Goal: Information Seeking & Learning: Compare options

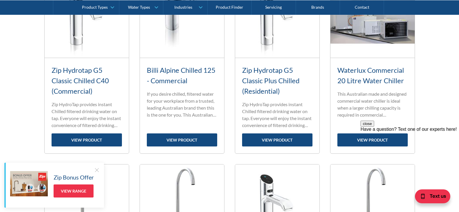
scroll to position [319, 0]
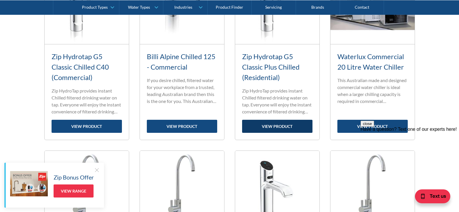
click at [285, 133] on link "view product" at bounding box center [277, 126] width 70 height 13
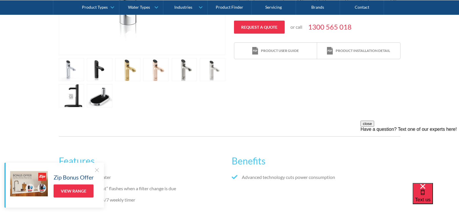
scroll to position [261, 0]
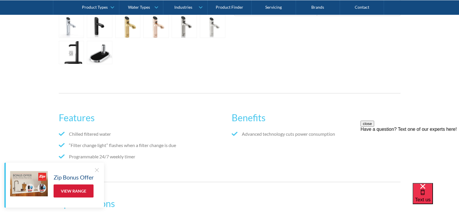
click at [72, 192] on link "View Range" at bounding box center [74, 190] width 40 height 13
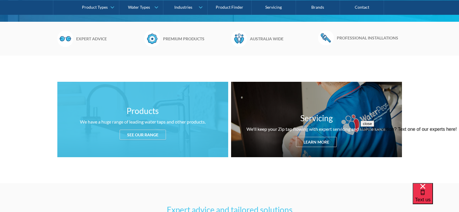
scroll to position [174, 0]
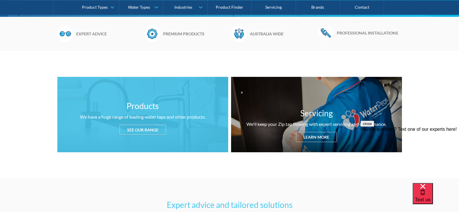
click at [149, 133] on div "See our range" at bounding box center [143, 130] width 46 height 10
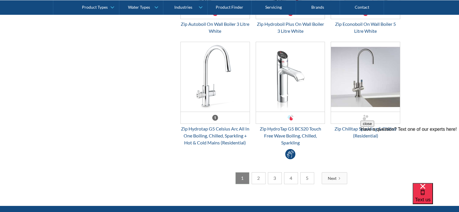
scroll to position [1578, 0]
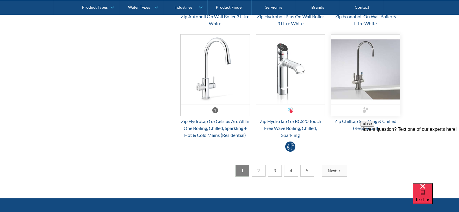
click at [373, 80] on img "Email Form 3" at bounding box center [365, 69] width 69 height 70
